Goal: Information Seeking & Learning: Learn about a topic

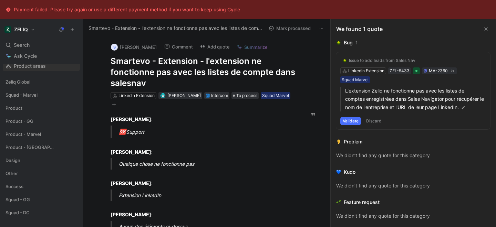
scroll to position [100, 0]
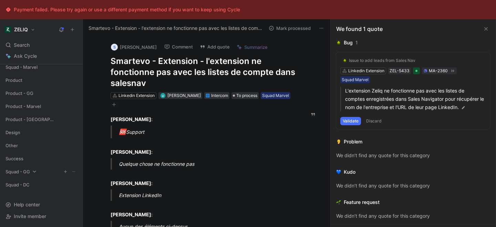
click at [35, 173] on icon at bounding box center [34, 172] width 5 height 5
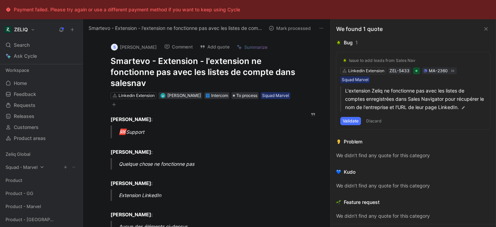
scroll to position [138, 0]
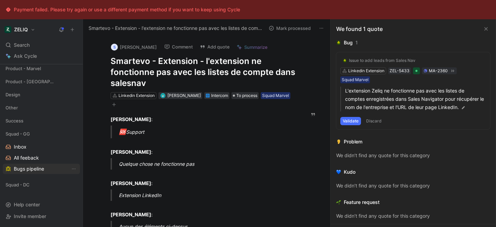
click at [29, 171] on span "Bugs pipeline" at bounding box center [29, 169] width 30 height 7
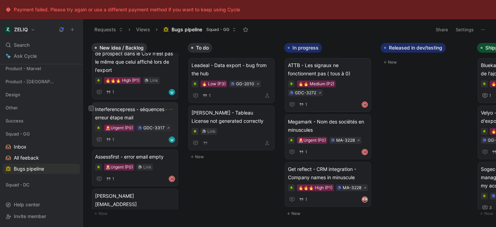
scroll to position [20, 0]
click at [37, 46] on div "Search ⌘ K" at bounding box center [41, 45] width 77 height 10
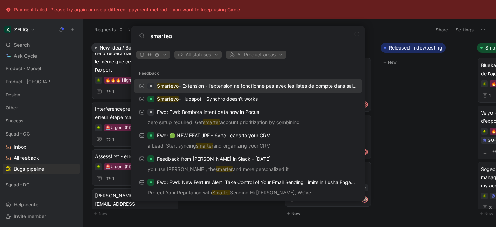
type input "smarteo"
click at [217, 89] on p "Smartevo - Extension - l'extension ne fonctionne pas avec les listes de compte …" at bounding box center [257, 86] width 200 height 8
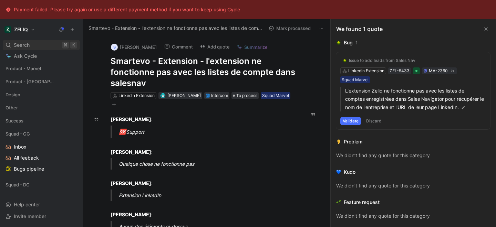
click at [50, 45] on div "Search ⌘ K" at bounding box center [41, 45] width 77 height 10
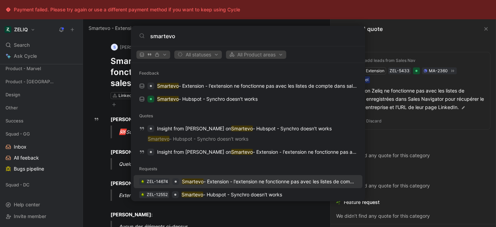
type input "smartevo"
click at [226, 184] on p "Smartevo - Extension - l'extension ne fonctionne pas avec les listes de compte …" at bounding box center [269, 182] width 175 height 8
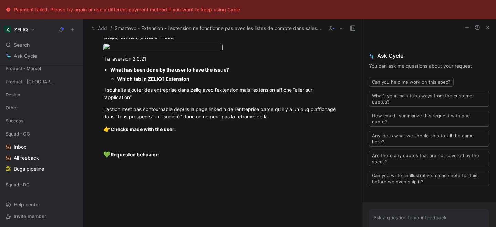
scroll to position [590, 0]
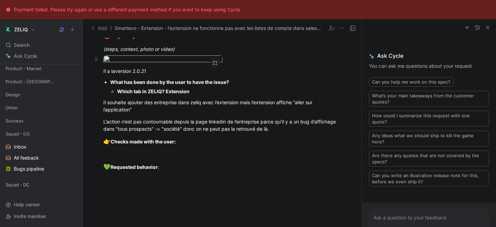
click at [182, 101] on body "Payment failed. Please try again or use a different payment method if you want …" at bounding box center [248, 113] width 496 height 227
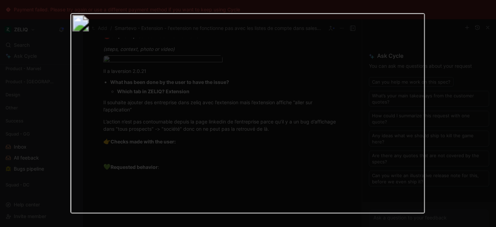
click at [33, 227] on div at bounding box center [248, 227] width 496 height 0
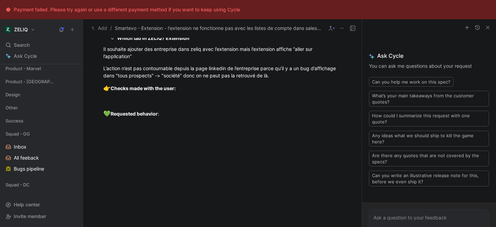
scroll to position [645, 0]
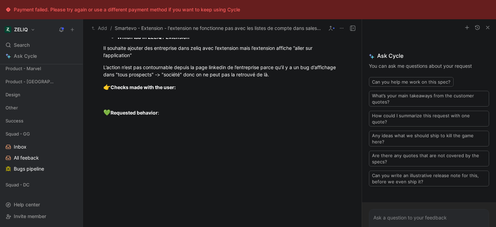
click at [490, 28] on icon "button" at bounding box center [488, 28] width 6 height 6
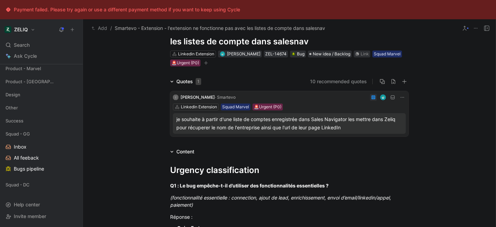
scroll to position [0, 0]
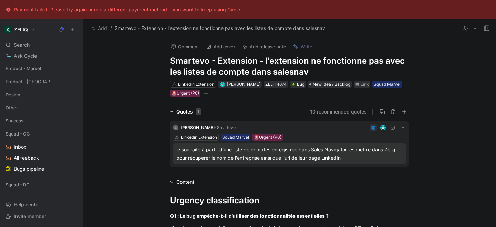
click at [475, 30] on icon at bounding box center [476, 28] width 6 height 6
click at [204, 95] on icon "button" at bounding box center [206, 93] width 4 height 4
click at [62, 29] on use at bounding box center [61, 29] width 5 height 5
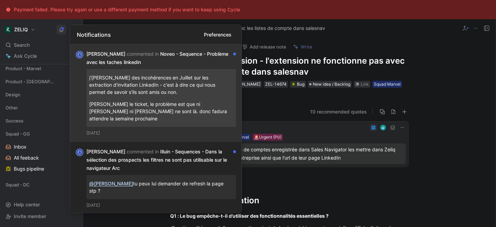
click at [172, 130] on div "[DATE]" at bounding box center [161, 133] width 150 height 7
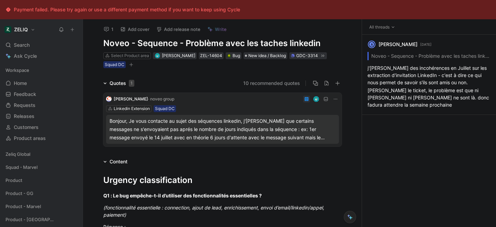
click at [62, 11] on div "Payment failed. Please try again or use a different payment method if you want …" at bounding box center [127, 10] width 226 height 8
